Goal: Complete application form: Complete application form

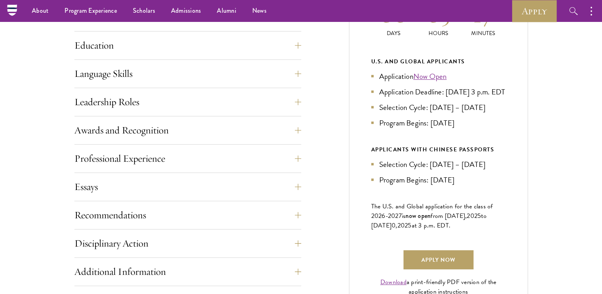
scroll to position [394, 0]
click at [432, 80] on link "Now Open" at bounding box center [429, 77] width 33 height 12
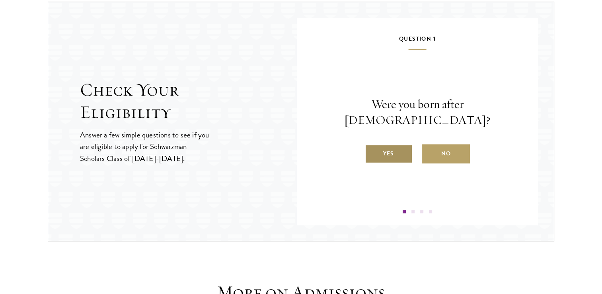
click at [381, 144] on label "Yes" at bounding box center [389, 153] width 48 height 19
click at [372, 145] on input "Yes" at bounding box center [368, 148] width 7 height 7
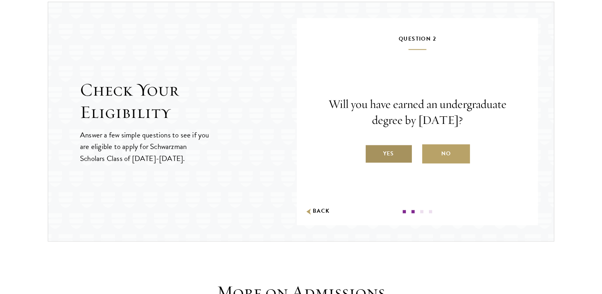
click at [392, 153] on label "Yes" at bounding box center [389, 153] width 48 height 19
click at [372, 152] on input "Yes" at bounding box center [368, 148] width 7 height 7
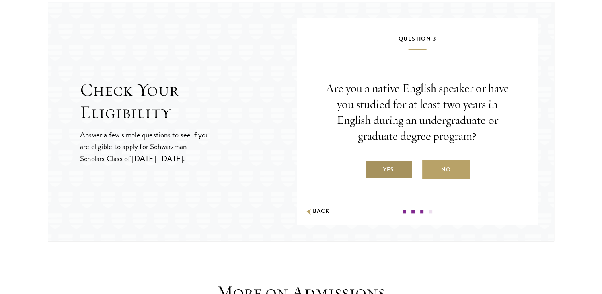
click at [387, 168] on label "Yes" at bounding box center [389, 169] width 48 height 19
click at [372, 168] on input "Yes" at bounding box center [368, 164] width 7 height 7
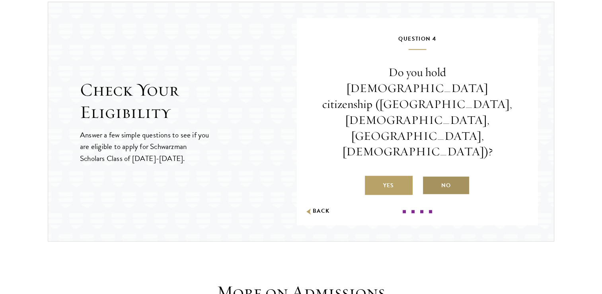
click at [442, 175] on label "No" at bounding box center [446, 184] width 48 height 19
click at [429, 177] on input "No" at bounding box center [425, 180] width 7 height 7
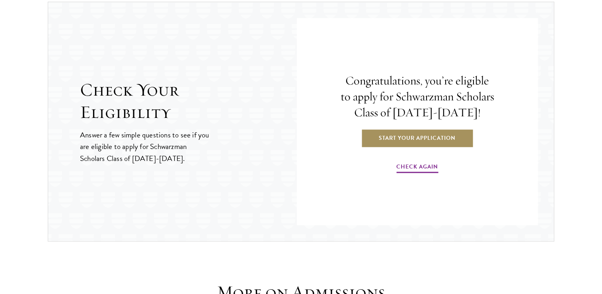
click at [426, 136] on link "Start Your Application" at bounding box center [417, 137] width 113 height 19
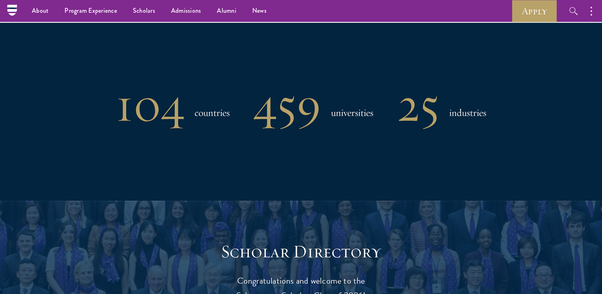
scroll to position [649, 0]
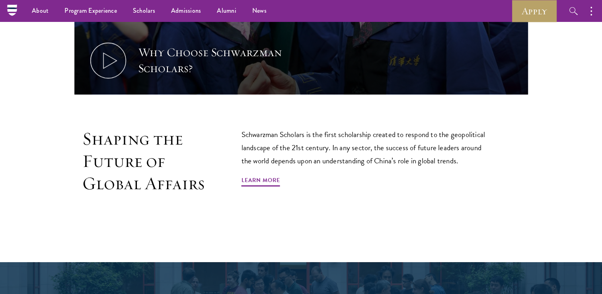
scroll to position [404, 0]
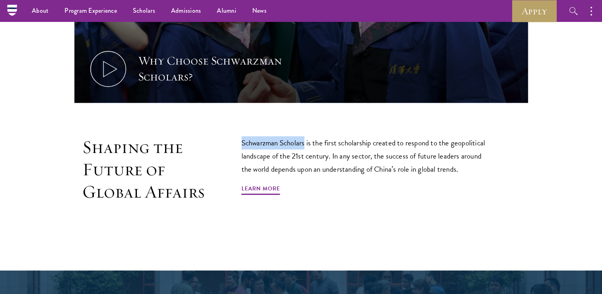
drag, startPoint x: 241, startPoint y: 136, endPoint x: 307, endPoint y: 137, distance: 65.7
click at [307, 137] on p "Schwarzman Scholars is the first scholarship created to respond to the geopolit…" at bounding box center [367, 155] width 251 height 39
copy p "Schwarzman Scholars"
drag, startPoint x: 584, startPoint y: 57, endPoint x: 556, endPoint y: 78, distance: 35.3
click at [584, 57] on section "Why Choose Schwarzman Scholars? Shaping the Future of Global Affairs Schwarzman…" at bounding box center [301, 42] width 602 height 391
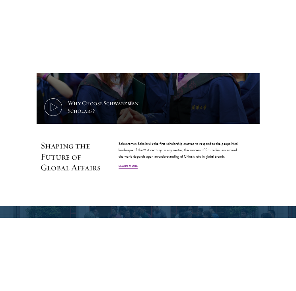
scroll to position [409, 0]
